Goal: Information Seeking & Learning: Learn about a topic

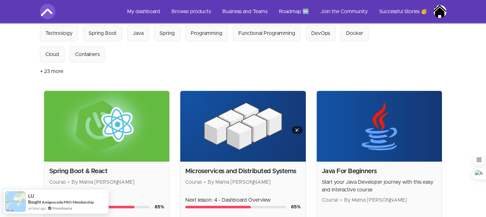
scroll to position [96, 0]
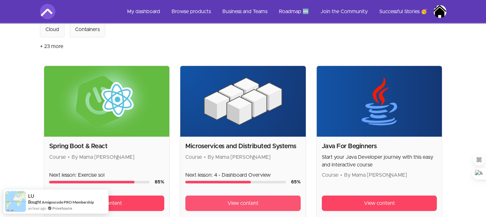
click at [253, 200] on span "View content" at bounding box center [243, 203] width 31 height 8
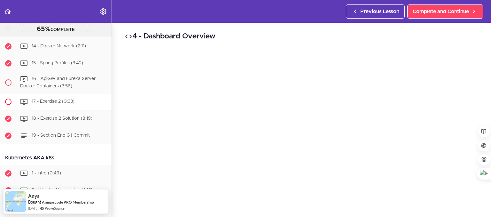
scroll to position [1903, 0]
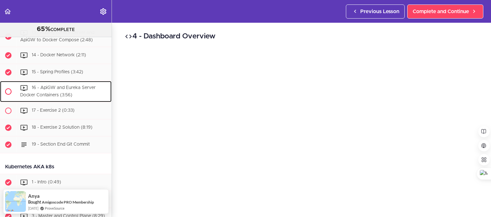
click at [72, 102] on div "16 - ApiGW and Eureka Server Docker Containers (3:56)" at bounding box center [64, 91] width 95 height 21
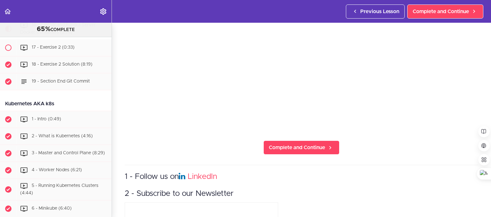
scroll to position [119, 0]
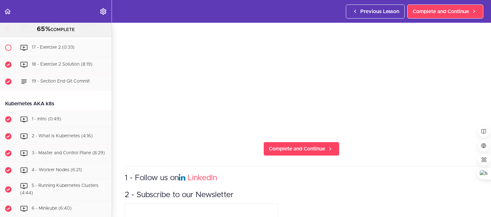
drag, startPoint x: 489, startPoint y: 113, endPoint x: 489, endPoint y: 83, distance: 30.1
click at [489, 83] on body "Autoplay Autocomplete Previous Lesson Complete and Continue Microservices and D…" at bounding box center [245, 111] width 491 height 223
click at [448, 161] on section "Microservices and Distributed Systems 65% COMPLETE Getting Started 1 - Few Word…" at bounding box center [245, 120] width 491 height 194
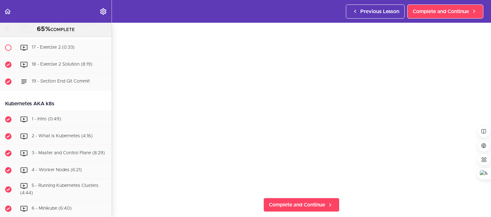
drag, startPoint x: 486, startPoint y: 91, endPoint x: 486, endPoint y: 72, distance: 19.5
click at [486, 72] on section "Microservices and Distributed Systems 65% COMPLETE Getting Started 1 - Few Word…" at bounding box center [245, 120] width 491 height 194
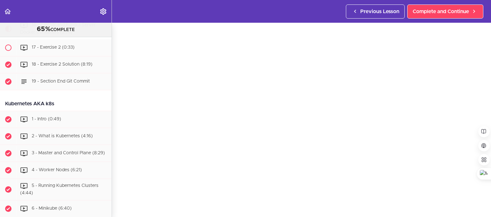
scroll to position [18, 0]
click at [75, 55] on div "17 - Exercise 2 (0:33)" at bounding box center [64, 48] width 95 height 14
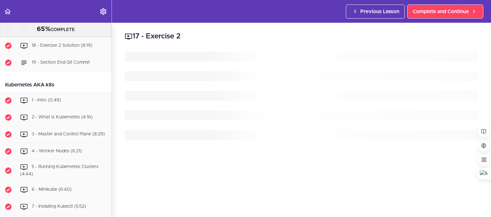
scroll to position [1986, 0]
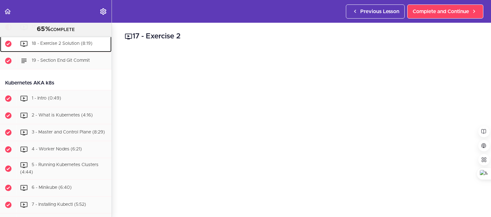
click at [65, 51] on div "18 - Exercise 2 Solution (8:19)" at bounding box center [64, 44] width 95 height 14
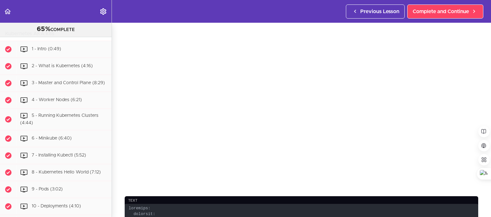
scroll to position [96, 0]
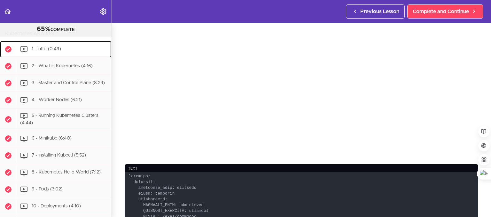
click at [57, 51] on span "1 - Intro (0:49)" at bounding box center [46, 49] width 29 height 4
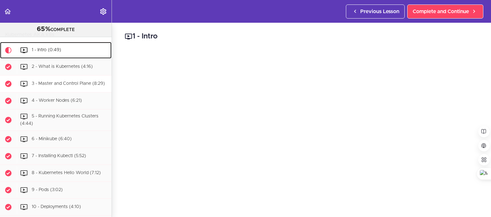
scroll to position [2026, 0]
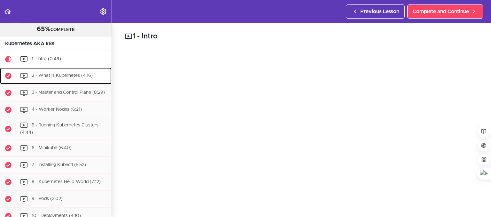
click at [83, 78] on span "2 - What is Kubernetes (4:16)" at bounding box center [62, 75] width 61 height 4
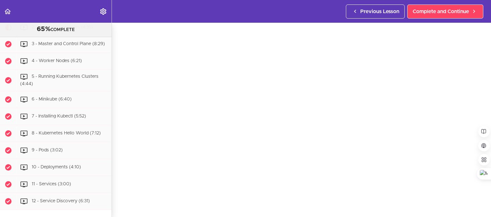
scroll to position [64, 0]
